Goal: Use online tool/utility

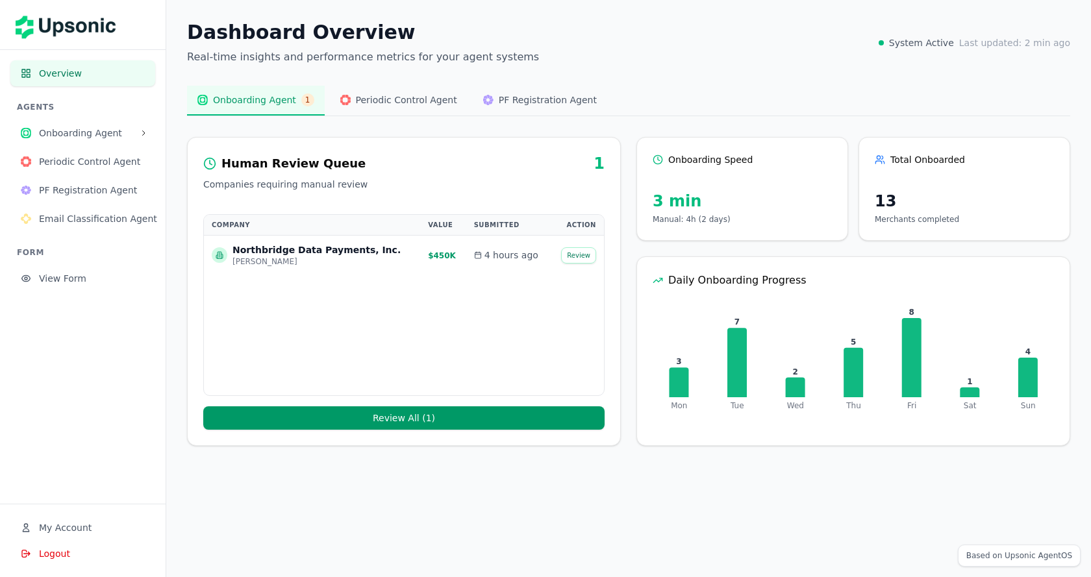
click at [123, 213] on span "Email Classification Agent" at bounding box center [98, 218] width 118 height 13
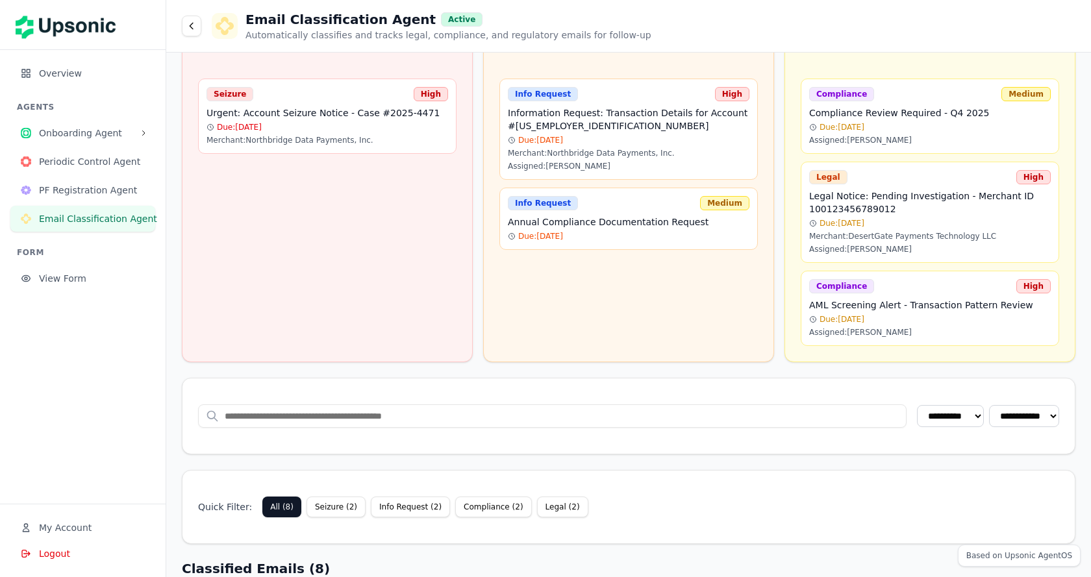
scroll to position [86, 0]
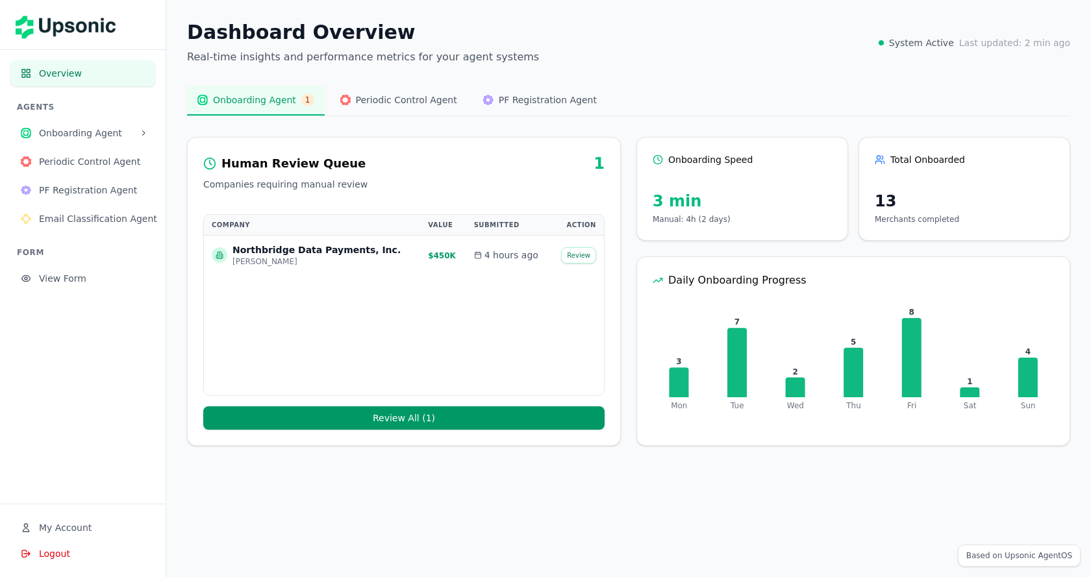
click at [87, 206] on button "Email Classification Agent" at bounding box center [82, 219] width 145 height 26
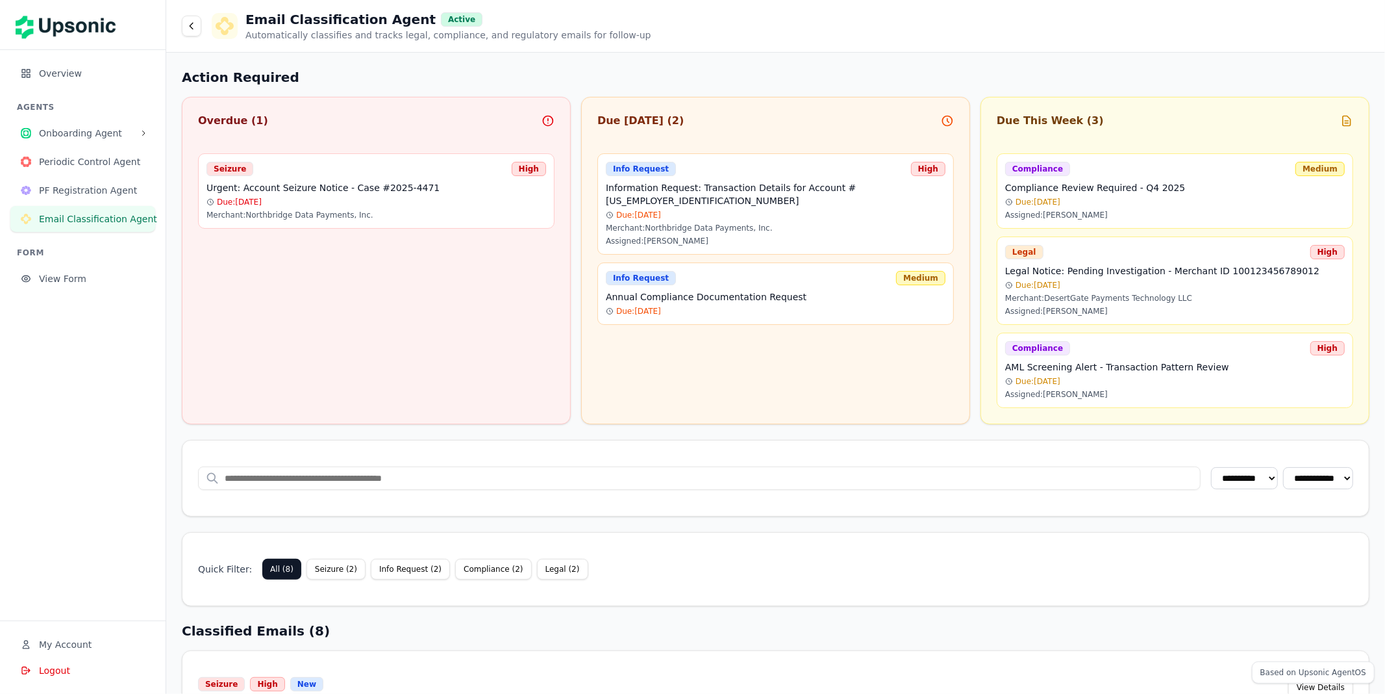
click at [707, 210] on div "Due: 2025-10-08" at bounding box center [776, 215] width 340 height 10
click at [642, 348] on div "Due Today ( 2 ) Info Request High Information Request: Transaction Details for …" at bounding box center [775, 260] width 389 height 327
